Goal: Information Seeking & Learning: Learn about a topic

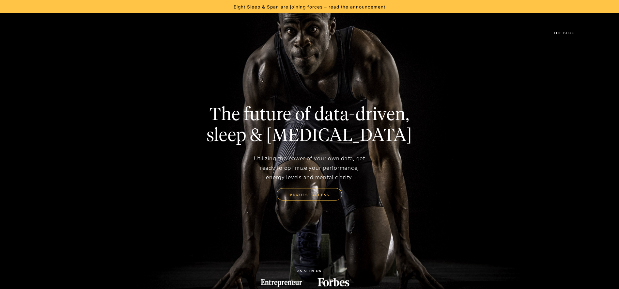
click at [291, 7] on div "Eight Sleep & Span are joining forces – read the announcement" at bounding box center [310, 7] width 152 height 6
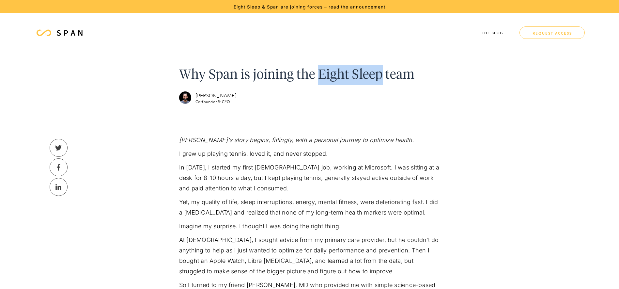
drag, startPoint x: 322, startPoint y: 73, endPoint x: 382, endPoint y: 73, distance: 60.1
click at [382, 73] on h1 "Why Span is joining the Eight Sleep team" at bounding box center [297, 75] width 236 height 20
copy h1 "Eight Sleep"
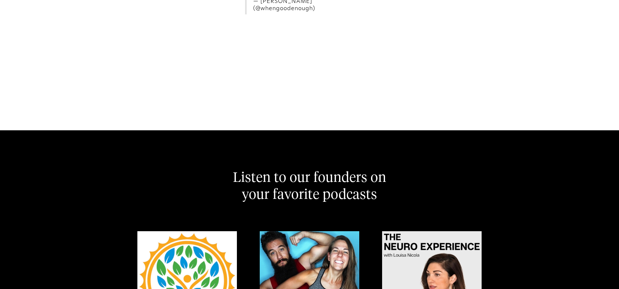
scroll to position [3886, 0]
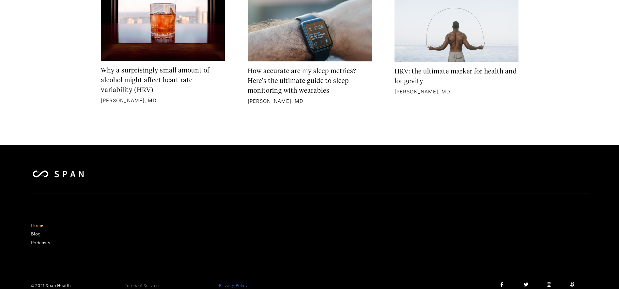
click at [229, 282] on link "Privacy Policy" at bounding box center [233, 285] width 29 height 7
